Goal: Task Accomplishment & Management: Use online tool/utility

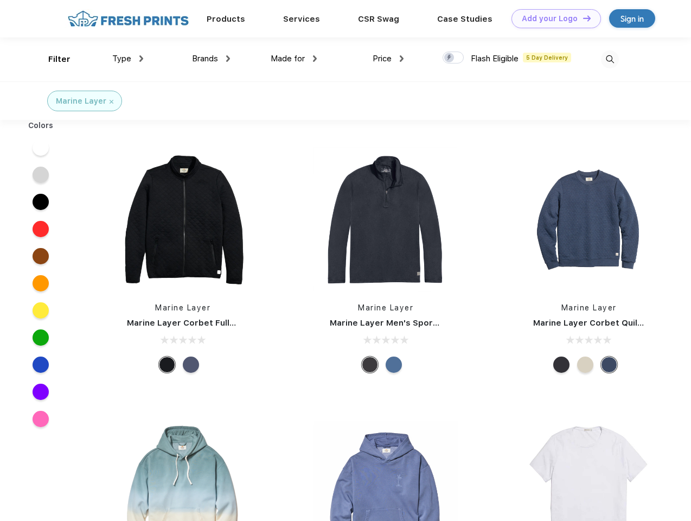
click at [552, 18] on link "Add your Logo Design Tool" at bounding box center [555, 18] width 89 height 19
click at [0, 0] on div "Design Tool" at bounding box center [0, 0] width 0 height 0
click at [582, 18] on link "Add your Logo Design Tool" at bounding box center [555, 18] width 89 height 19
click at [52, 59] on div "Filter" at bounding box center [59, 59] width 22 height 12
click at [128, 59] on span "Type" at bounding box center [121, 59] width 19 height 10
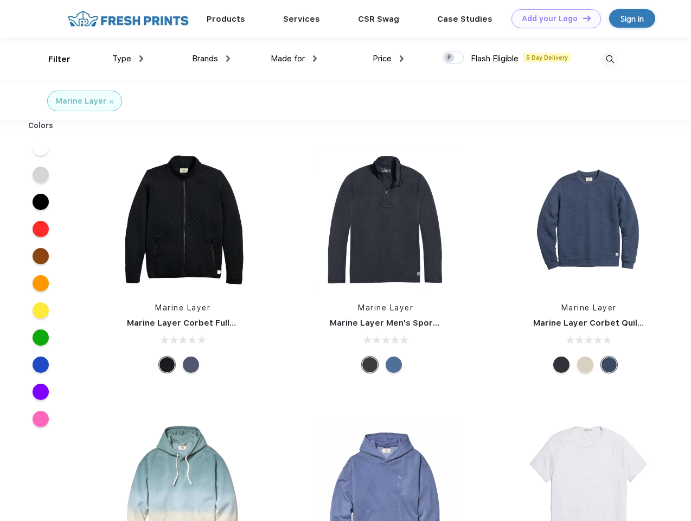
click at [211, 59] on span "Brands" at bounding box center [205, 59] width 26 height 10
click at [294, 59] on span "Made for" at bounding box center [288, 59] width 34 height 10
click at [388, 59] on span "Price" at bounding box center [382, 59] width 19 height 10
click at [453, 58] on div at bounding box center [452, 58] width 21 height 12
click at [450, 58] on input "checkbox" at bounding box center [445, 54] width 7 height 7
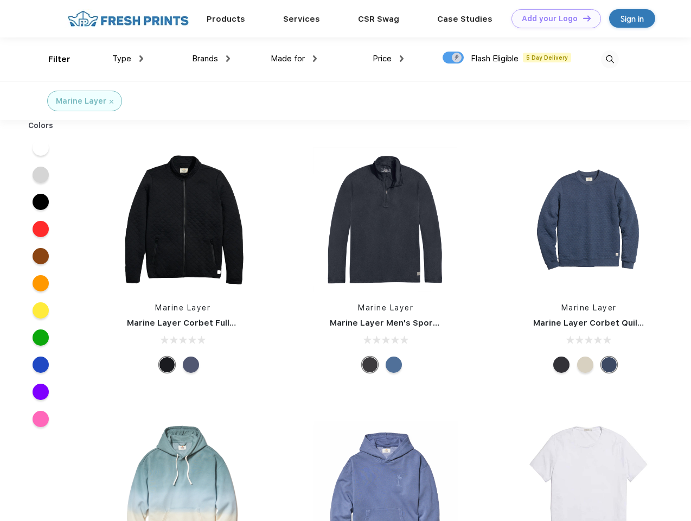
click at [610, 59] on img at bounding box center [610, 59] width 18 height 18
